Goal: Transaction & Acquisition: Download file/media

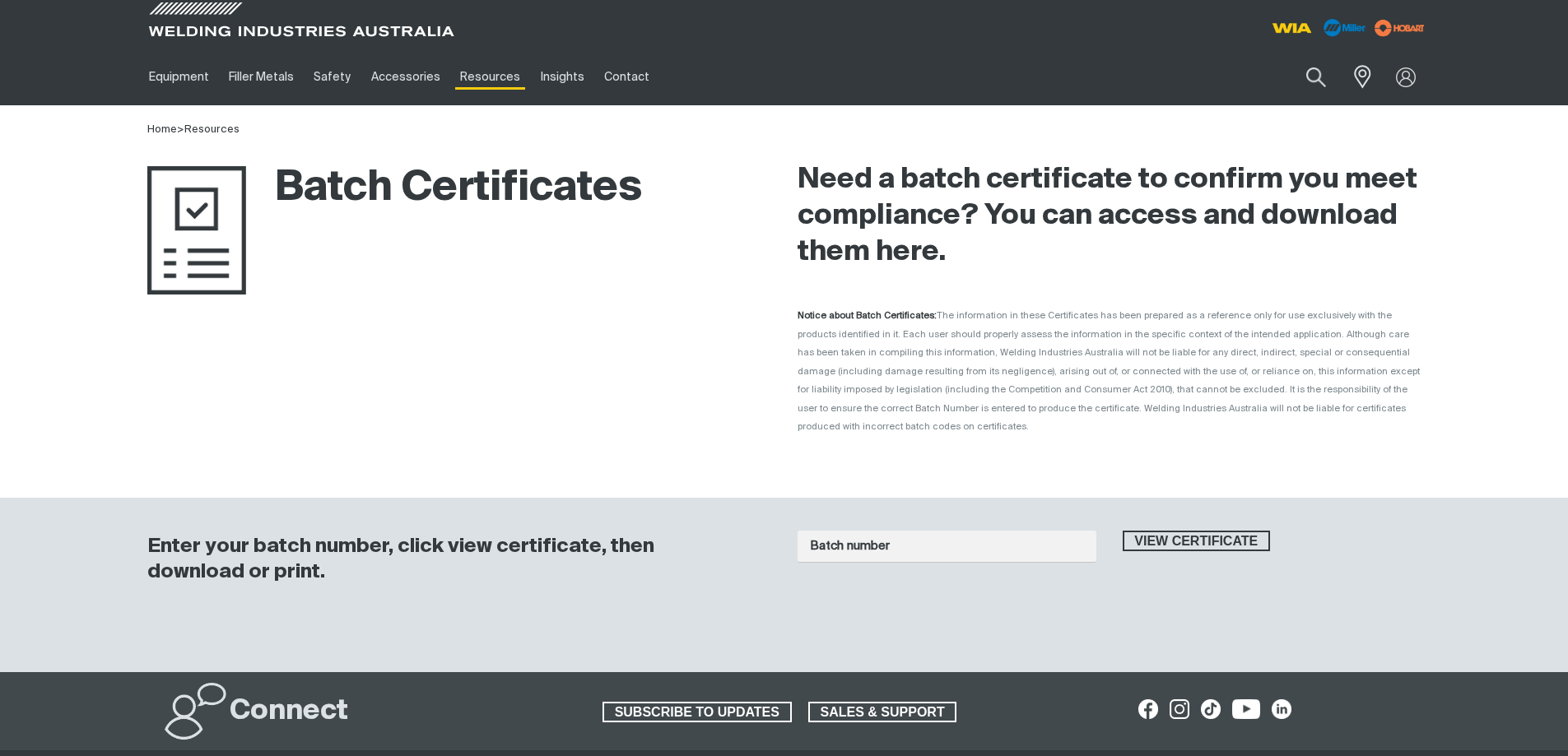
click at [924, 531] on input "Batch number" at bounding box center [947, 547] width 299 height 32
click at [1122, 531] on button "View certificate" at bounding box center [1196, 541] width 148 height 22
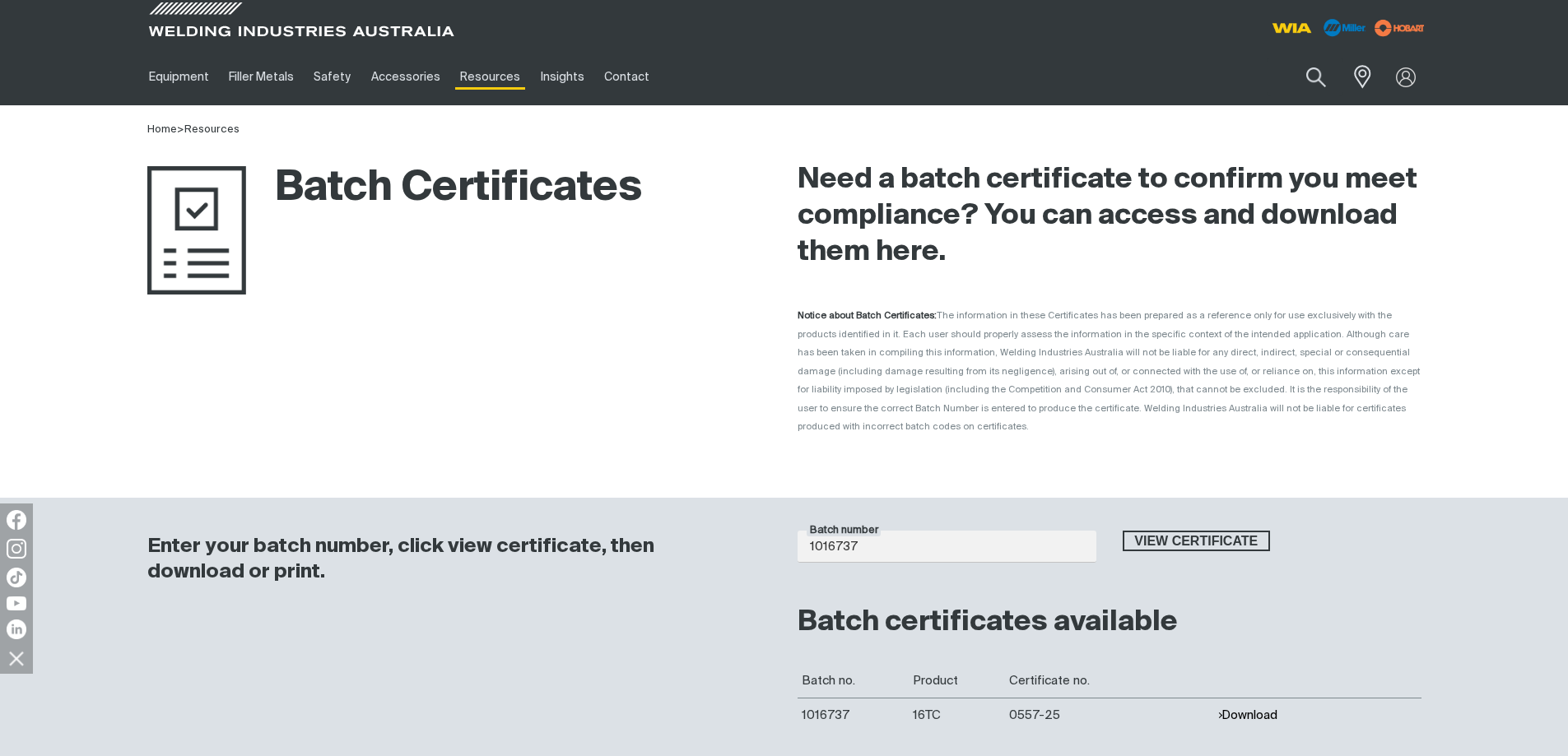
click at [1254, 708] on button "Download" at bounding box center [1247, 715] width 60 height 14
drag, startPoint x: 880, startPoint y: 535, endPoint x: 763, endPoint y: 539, distance: 117.1
click at [764, 538] on div "Enter your batch number, click view certificate, then download or print. Batch …" at bounding box center [784, 640] width 1317 height 284
click at [1122, 531] on button "View certificate" at bounding box center [1196, 541] width 148 height 22
click at [1244, 708] on button "Download" at bounding box center [1247, 715] width 60 height 14
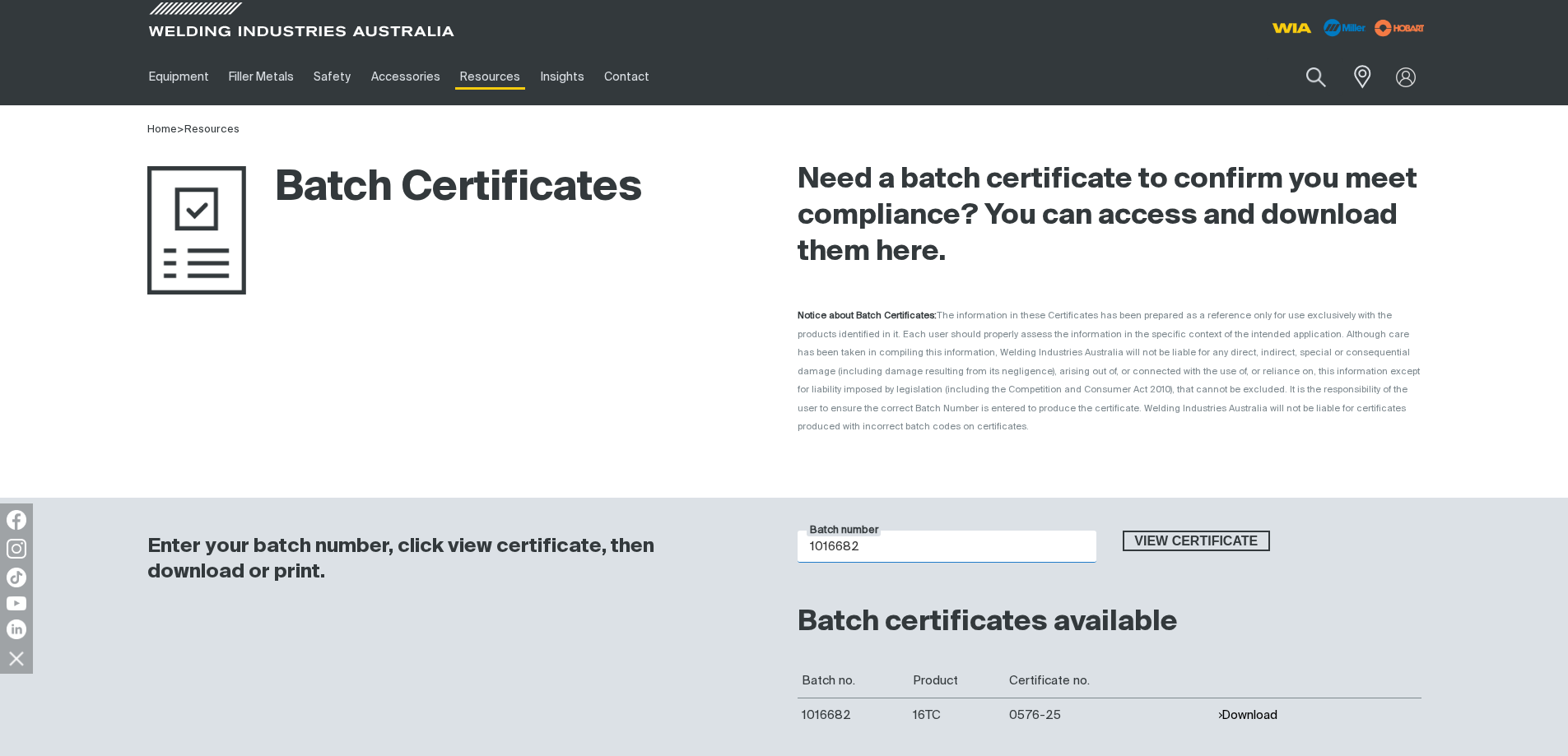
drag, startPoint x: 841, startPoint y: 532, endPoint x: 698, endPoint y: 533, distance: 143.0
click at [743, 551] on div "Enter your batch number, click view certificate, then download or print. Batch …" at bounding box center [784, 640] width 1317 height 284
type input "j02290"
click at [1122, 531] on button "View certificate" at bounding box center [1196, 541] width 148 height 22
click at [1242, 708] on button "Download" at bounding box center [1247, 715] width 60 height 14
